Goal: Task Accomplishment & Management: Complete application form

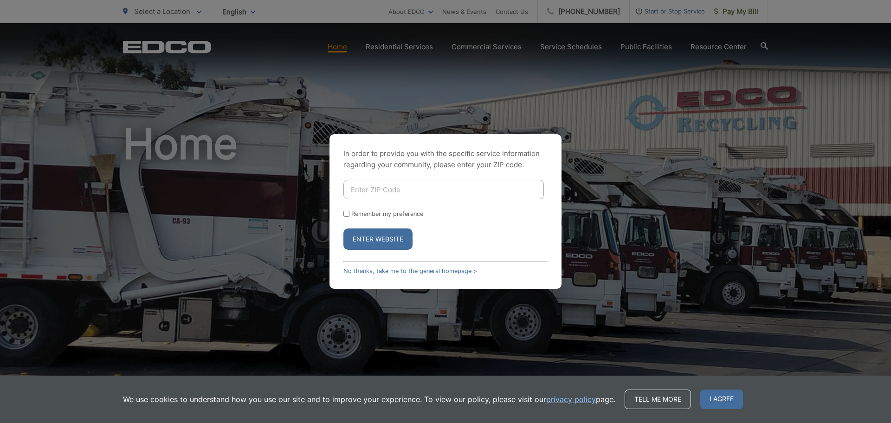
click at [404, 192] on input "Enter ZIP Code" at bounding box center [443, 189] width 200 height 19
type input "92075"
click at [383, 239] on button "Enter Website" at bounding box center [377, 238] width 69 height 21
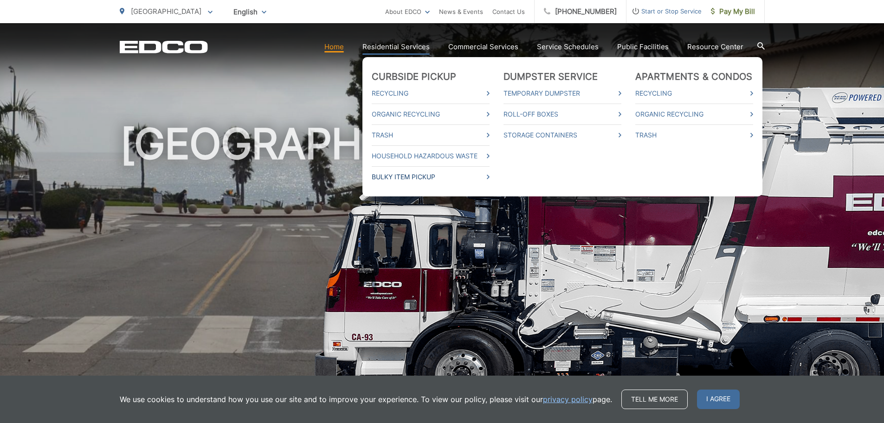
click at [417, 178] on link "Bulky Item Pickup" at bounding box center [431, 176] width 118 height 11
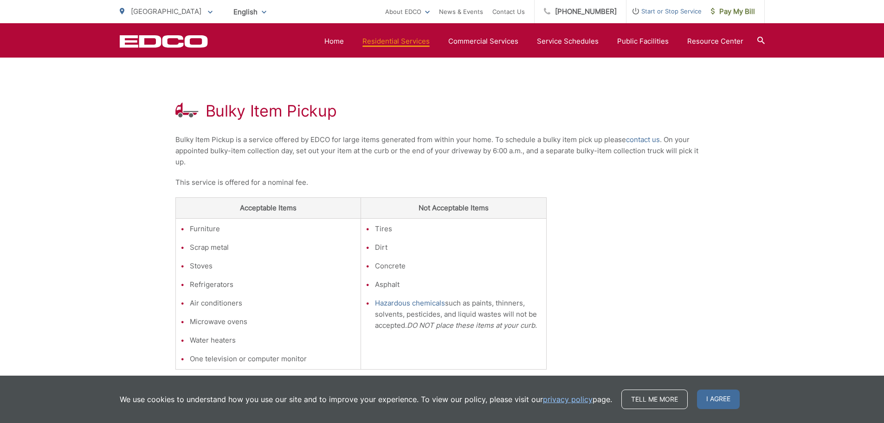
scroll to position [139, 0]
click at [641, 137] on link "contact us" at bounding box center [643, 140] width 34 height 11
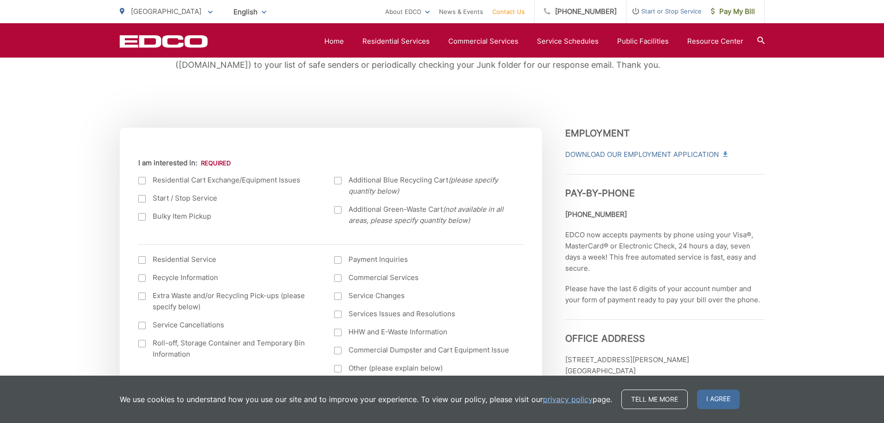
scroll to position [278, 0]
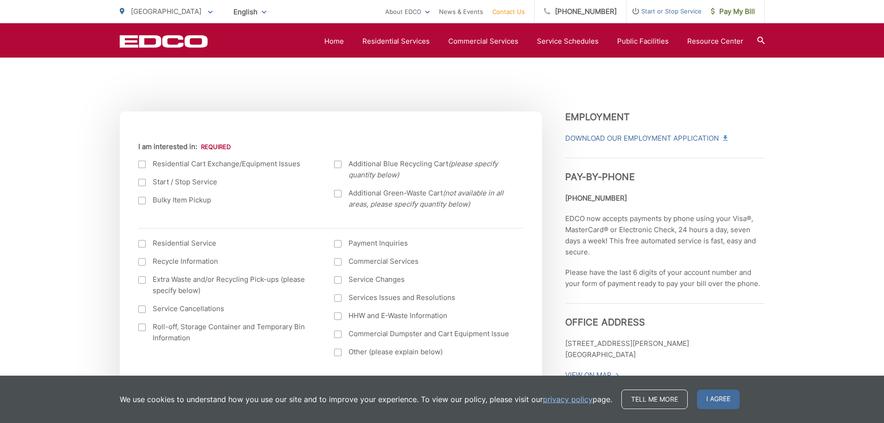
click at [140, 202] on div at bounding box center [141, 200] width 7 height 7
click at [0, 0] on input "Bulky Item Pickup" at bounding box center [0, 0] width 0 height 0
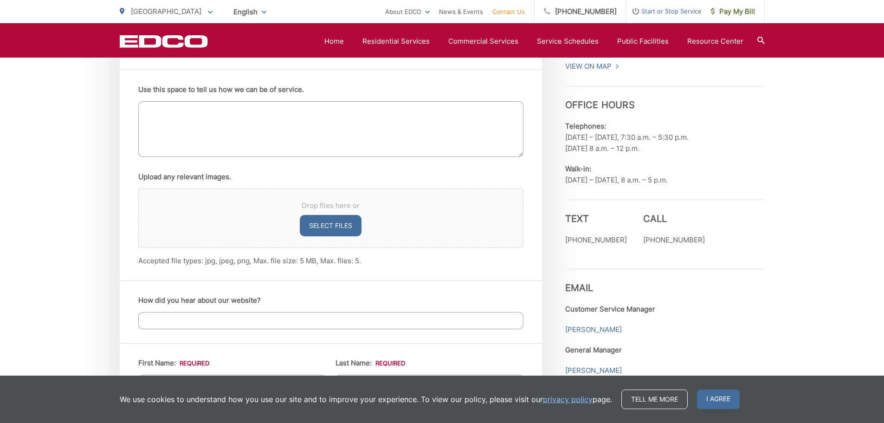
scroll to position [0, 0]
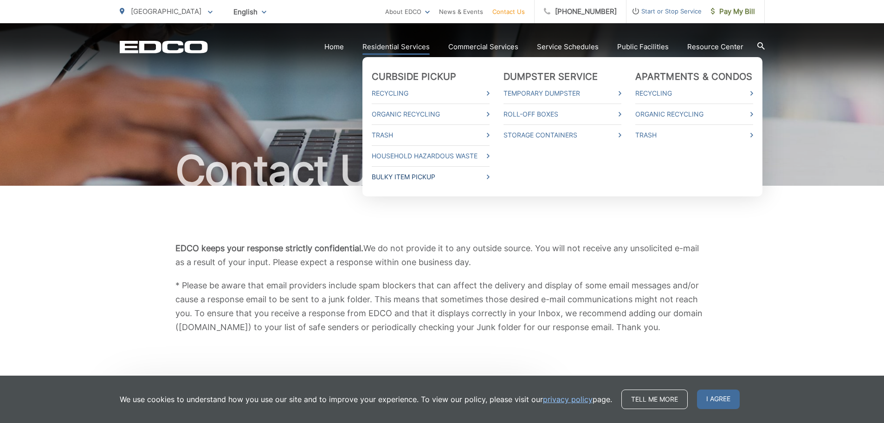
click at [427, 178] on link "Bulky Item Pickup" at bounding box center [431, 176] width 118 height 11
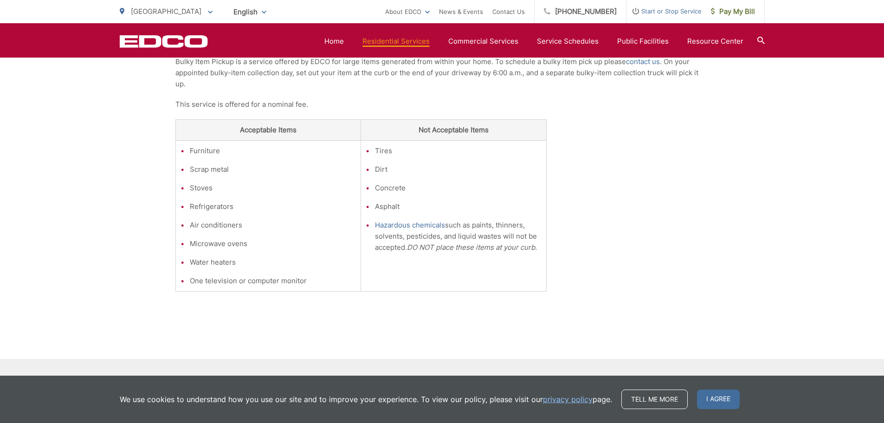
scroll to position [156, 0]
